Goal: Task Accomplishment & Management: Manage account settings

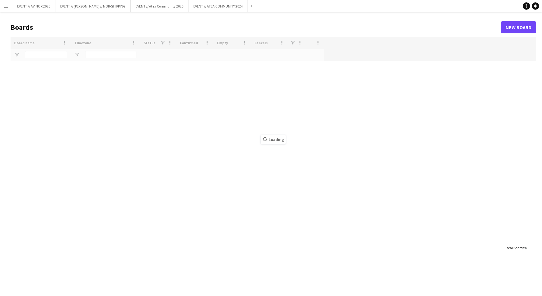
type input "**********"
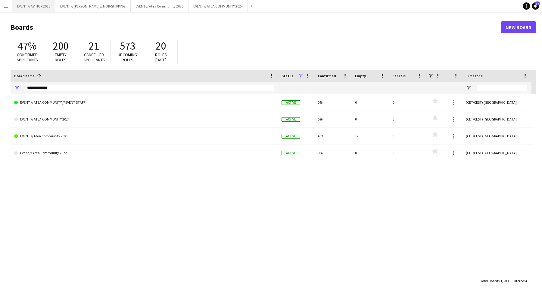
click at [34, 9] on button "EVENT // AVINOR 2025 Close" at bounding box center [33, 6] width 43 height 12
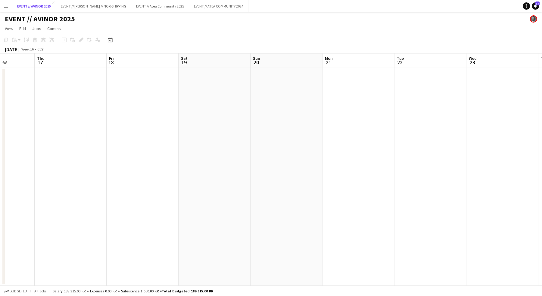
scroll to position [0, 181]
click at [162, 8] on button "EVENT // Atea Community 2025 Close" at bounding box center [160, 6] width 58 height 12
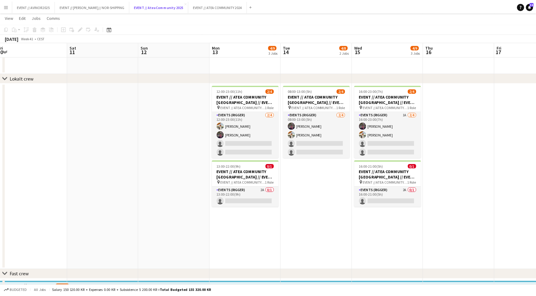
scroll to position [0, 234]
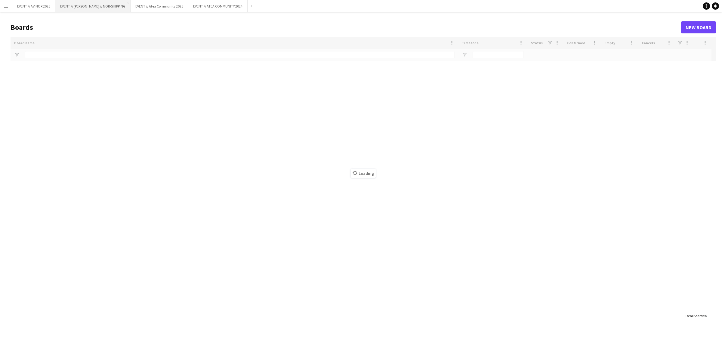
type input "**********"
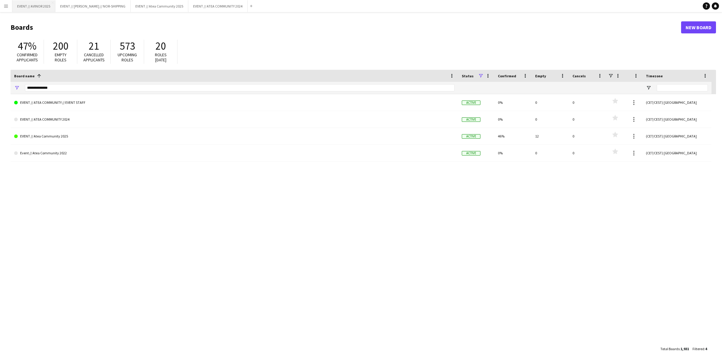
click at [41, 5] on button "EVENT // AVINOR 2025 Close" at bounding box center [33, 6] width 43 height 12
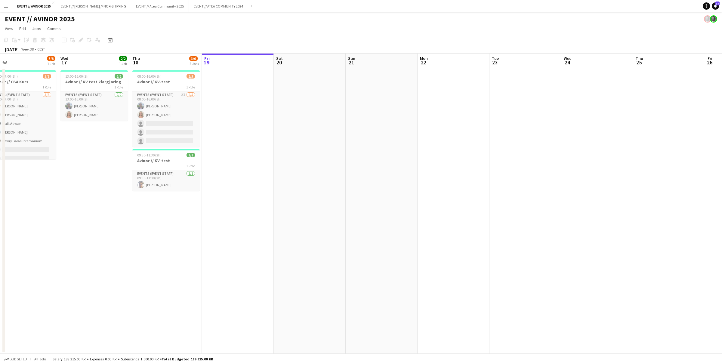
drag, startPoint x: 101, startPoint y: 122, endPoint x: 228, endPoint y: 124, distance: 127.0
click at [228, 124] on app-calendar-viewport "Sun 14 Mon 15 2/2 1 Job Tue 16 5/8 1 Job Wed 17 2/2 1 Job Thu 18 3/6 2 Jobs Fri…" at bounding box center [361, 204] width 722 height 300
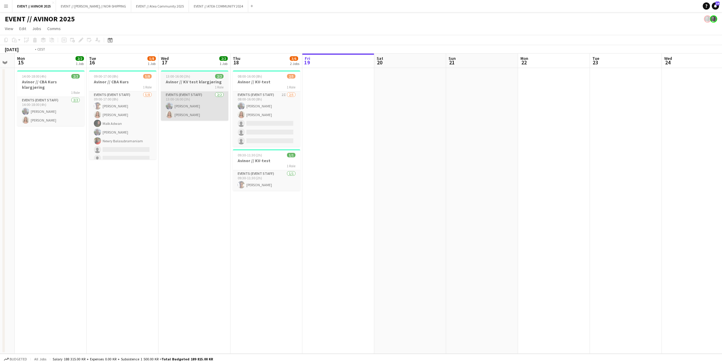
drag, startPoint x: 156, startPoint y: 117, endPoint x: 278, endPoint y: 120, distance: 122.2
click at [284, 120] on app-calendar-viewport "Sat 13 Sun 14 Mon 15 2/2 1 Job Tue 16 5/8 1 Job Wed 17 2/2 1 Job Thu 18 3/6 2 J…" at bounding box center [361, 204] width 722 height 300
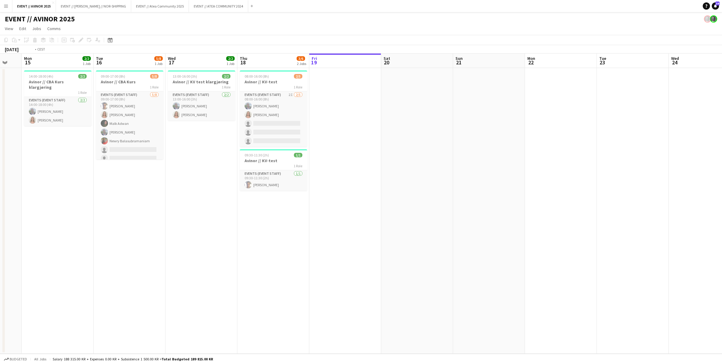
drag, startPoint x: 418, startPoint y: 172, endPoint x: 127, endPoint y: 167, distance: 290.7
click at [97, 168] on app-calendar-viewport "Fri 12 5/8 2 Jobs Sat 13 Sun 14 Mon 15 2/2 1 Job Tue 16 5/8 1 Job Wed 17 2/2 1 …" at bounding box center [361, 204] width 722 height 300
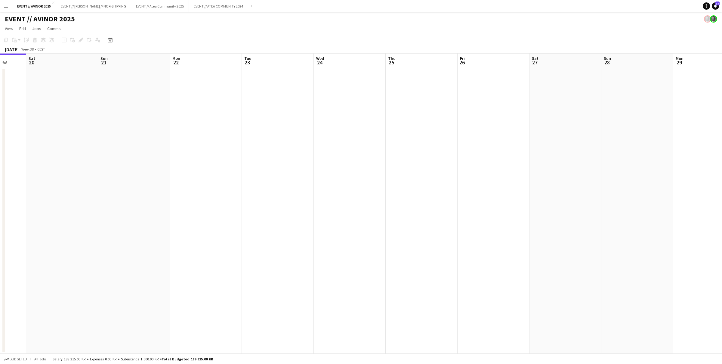
drag, startPoint x: 444, startPoint y: 164, endPoint x: 197, endPoint y: 162, distance: 247.7
click at [224, 162] on app-calendar-viewport "Wed 17 2/2 1 Job Thu 18 3/6 2 Jobs Fri 19 Sat 20 Sun 21 Mon 22 Tue 23 Wed 24 Th…" at bounding box center [361, 204] width 722 height 300
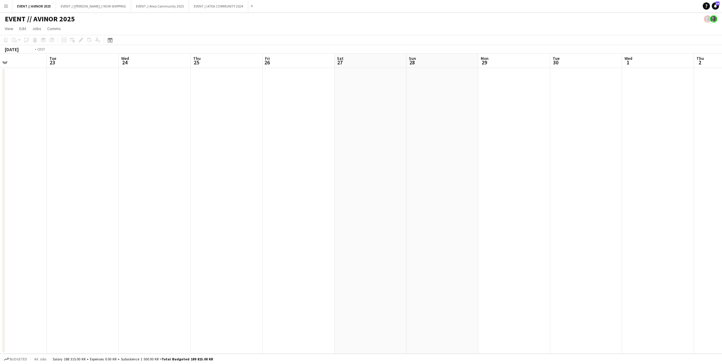
drag, startPoint x: 276, startPoint y: 154, endPoint x: 211, endPoint y: 150, distance: 65.8
click at [198, 152] on app-calendar-viewport "Fri 19 Sat 20 Sun 21 Mon 22 Tue 23 Wed 24 Thu 25 Fri 26 Sat 27 Sun 28 Mon 29 Tu…" at bounding box center [361, 204] width 722 height 300
drag, startPoint x: 356, startPoint y: 152, endPoint x: 197, endPoint y: 163, distance: 159.6
click at [203, 163] on app-calendar-viewport "Tue 23 Wed 24 Thu 25 Fri 26 Sat 27 Sun 28 Mon 29 Tue 30 Wed 1 Thu 2 Fri 3 Sat 4…" at bounding box center [361, 204] width 722 height 300
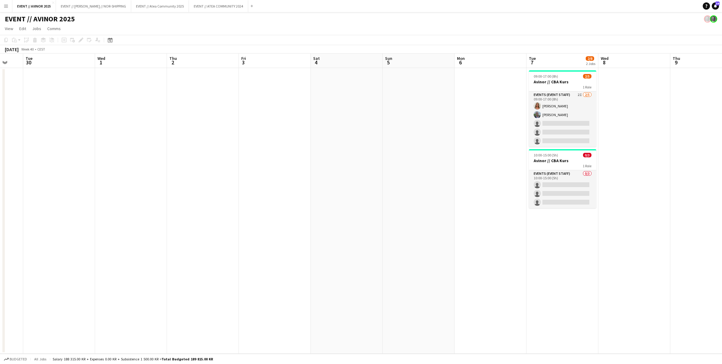
scroll to position [0, 199]
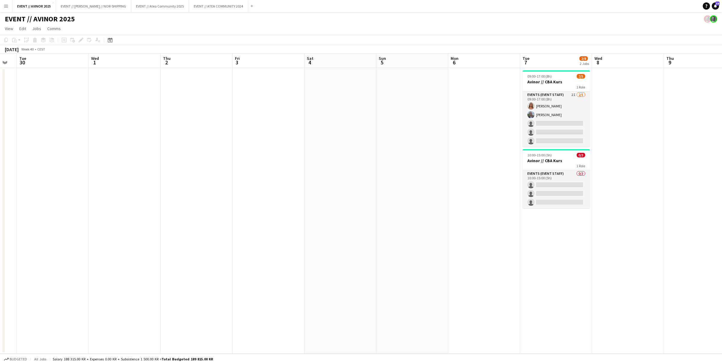
drag, startPoint x: 402, startPoint y: 161, endPoint x: 271, endPoint y: 170, distance: 131.2
click at [271, 170] on app-calendar-viewport "Sat 27 Sun 28 Mon 29 Tue 30 Wed 1 Thu 2 Fri 3 Sat 4 Sun 5 Mon 6 Tue 7 2/8 2 Job…" at bounding box center [361, 204] width 722 height 300
click at [552, 148] on app-date-cell "09:00-17:00 (8h) 2/5 Avinor // CBA Kurs 1 Role Events (Event Staff) 2I 2/5 09:0…" at bounding box center [556, 211] width 72 height 286
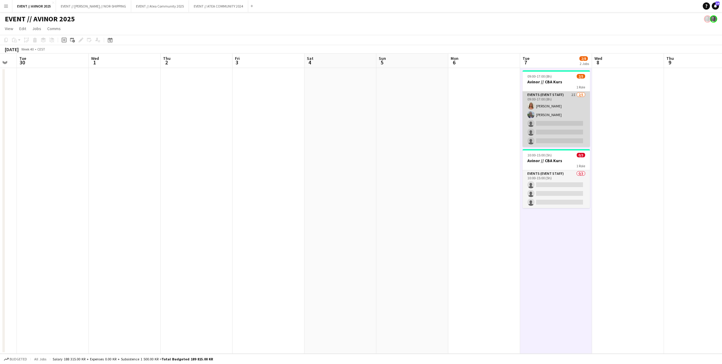
click at [553, 141] on app-card-role "Events (Event Staff) 2I 2/5 09:00-17:00 (8h) Selma Finne Oliver G. Zohore Bergs…" at bounding box center [556, 118] width 67 height 55
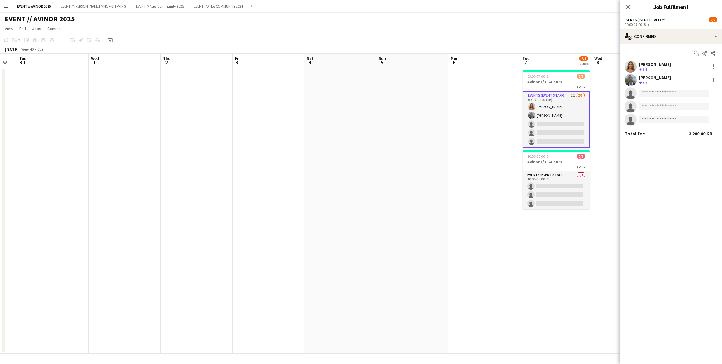
click at [447, 148] on app-date-cell at bounding box center [412, 211] width 72 height 286
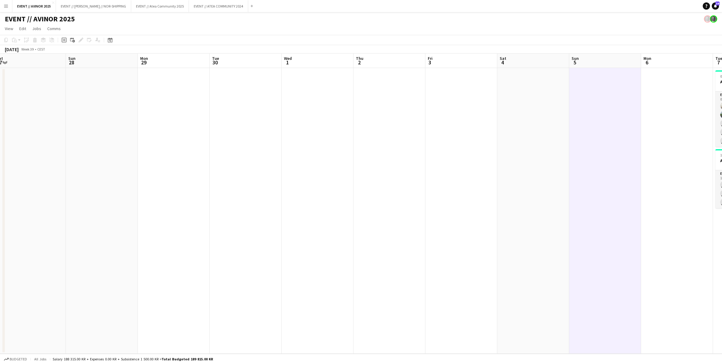
drag, startPoint x: 153, startPoint y: 109, endPoint x: 346, endPoint y: 125, distance: 193.6
click at [346, 125] on app-calendar-viewport "Thu 25 Fri 26 Sat 27 Sun 28 Mon 29 Tue 30 Wed 1 Thu 2 Fri 3 Sat 4 Sun 5 Mon 6 T…" at bounding box center [361, 204] width 722 height 300
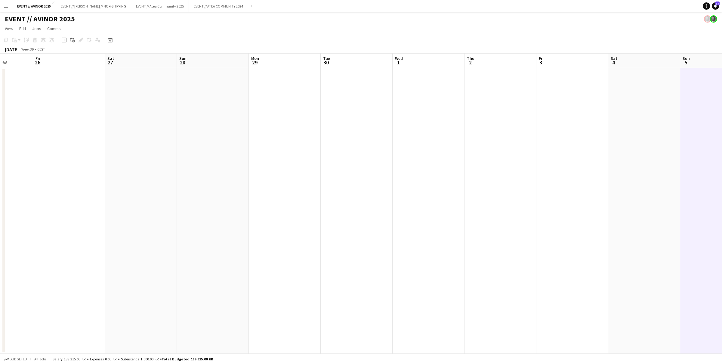
drag, startPoint x: 244, startPoint y: 121, endPoint x: 317, endPoint y: 120, distance: 73.7
click at [317, 120] on app-calendar-viewport "Tue 23 Wed 24 Thu 25 Fri 26 Sat 27 Sun 28 Mon 29 Tue 30 Wed 1 Thu 2 Fri 3 Sat 4…" at bounding box center [361, 204] width 722 height 300
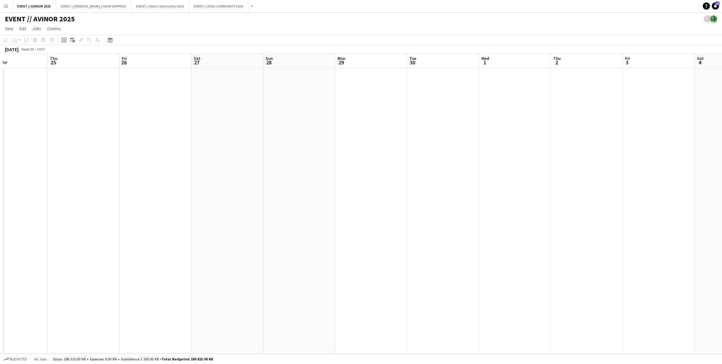
scroll to position [0, 130]
drag, startPoint x: 216, startPoint y: 125, endPoint x: 295, endPoint y: 128, distance: 79.2
click at [295, 128] on app-calendar-viewport "Mon 22 Tue 23 Wed 24 Thu 25 Fri 26 Sat 27 Sun 28 Mon 29 Tue 30 Wed 1 Thu 2 Fri …" at bounding box center [361, 204] width 722 height 300
